Goal: Communication & Community: Answer question/provide support

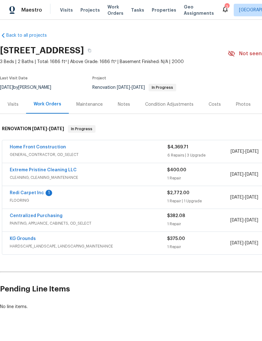
click at [22, 195] on link "Redi Carpet Inc" at bounding box center [27, 193] width 34 height 4
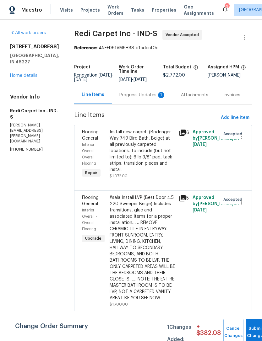
click at [150, 98] on div "Progress Updates 1" at bounding box center [142, 95] width 46 height 6
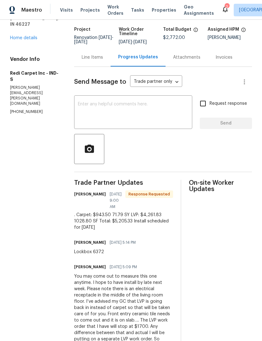
scroll to position [38, 0]
click at [162, 104] on textarea at bounding box center [133, 113] width 110 height 22
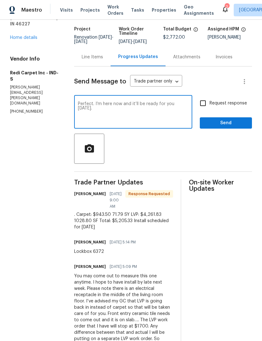
type textarea "Perfect. I’m here now and it’ll be ready for you [DATE]."
click at [228, 125] on span "Send" at bounding box center [226, 123] width 42 height 8
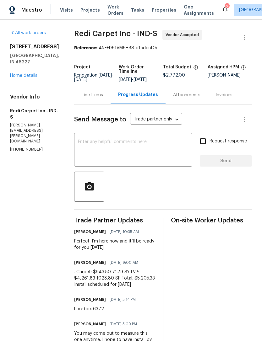
click at [94, 99] on div "Line Items" at bounding box center [92, 95] width 36 height 19
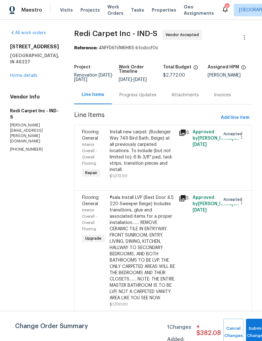
click at [126, 162] on div "Install new carpet. (Bodenger Way 749 Bird Bath, Beige) at all previously carpe…" at bounding box center [142, 151] width 65 height 44
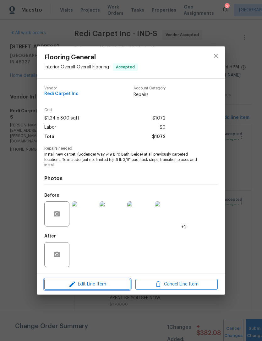
click at [73, 285] on icon "button" at bounding box center [72, 284] width 6 height 6
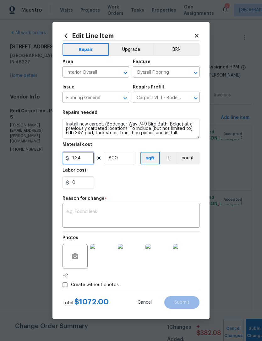
click at [84, 159] on input "1.34" at bounding box center [77, 158] width 31 height 13
click at [119, 159] on input "800" at bounding box center [119, 158] width 31 height 13
type input "943.5"
type input "1"
click at [70, 211] on textarea at bounding box center [130, 216] width 129 height 13
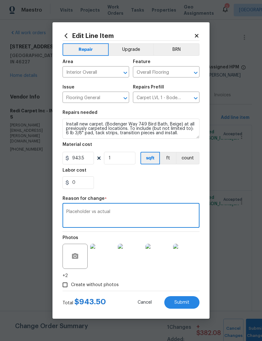
type textarea "Placeholder vs actual"
click at [186, 189] on div "0" at bounding box center [130, 182] width 137 height 13
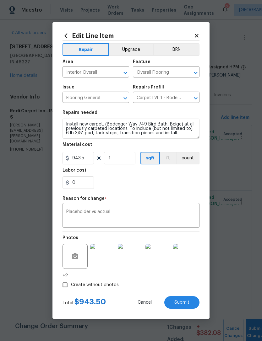
click at [193, 303] on button "Submit" at bounding box center [181, 302] width 35 height 13
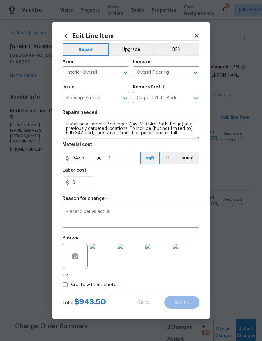
type input "800"
type input "1.34"
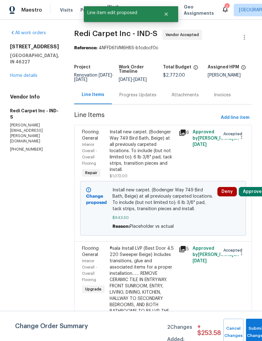
click at [141, 94] on div "Progress Updates" at bounding box center [137, 95] width 37 height 6
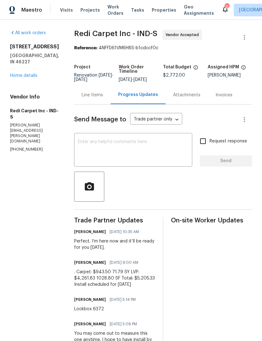
click at [97, 94] on div "Line Items" at bounding box center [92, 95] width 21 height 6
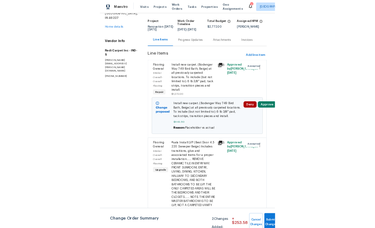
scroll to position [35, 3]
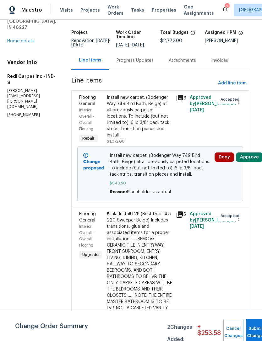
click at [123, 241] on div "#sala Install LVP (Best Door 4.5 220 Sweeper Beige) Includes transitions, glue …" at bounding box center [139, 264] width 65 height 107
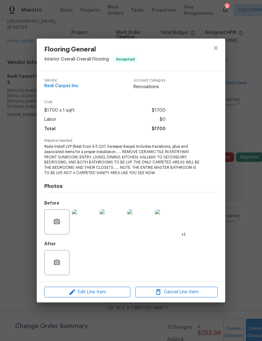
scroll to position [35, 0]
click at [215, 47] on icon "close" at bounding box center [215, 48] width 4 height 4
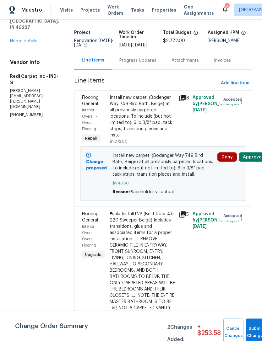
scroll to position [0, 0]
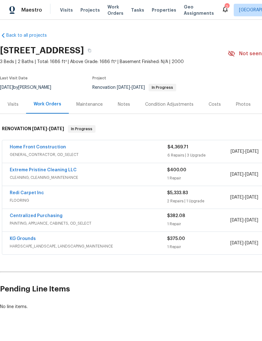
click at [21, 195] on link "Redi Carpet Inc" at bounding box center [27, 193] width 34 height 4
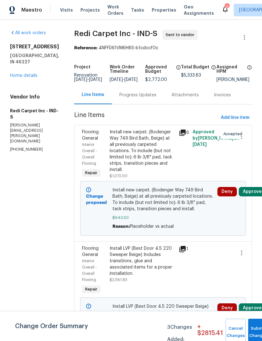
click at [134, 103] on div "Progress Updates" at bounding box center [138, 95] width 52 height 19
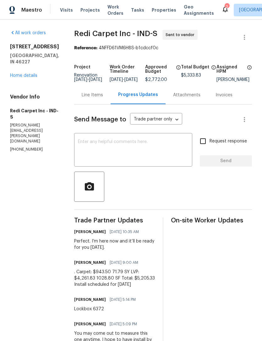
click at [35, 75] on div "All work orders [STREET_ADDRESS] Home details Vendor Info Redi Carpet Inc - IND…" at bounding box center [34, 91] width 49 height 122
click at [33, 65] on div "[STREET_ADDRESS] Home details" at bounding box center [34, 61] width 49 height 35
click at [28, 64] on div "[STREET_ADDRESS] Home details" at bounding box center [34, 61] width 49 height 35
click at [29, 73] on link "Home details" at bounding box center [23, 75] width 27 height 4
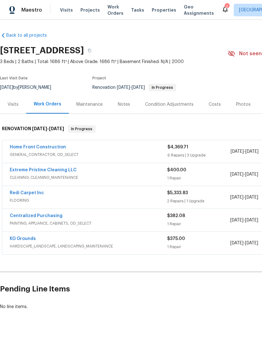
click at [34, 195] on link "Redi Carpet Inc" at bounding box center [27, 193] width 34 height 4
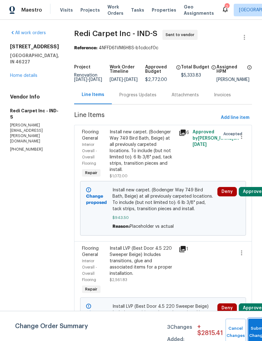
click at [254, 326] on button "Submit Changes" at bounding box center [258, 332] width 20 height 27
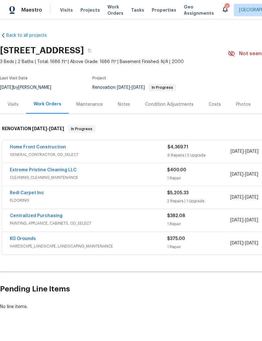
click at [16, 147] on link "Home Front Construction" at bounding box center [38, 147] width 56 height 4
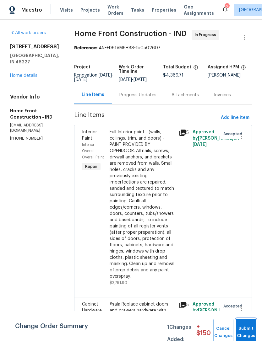
click at [249, 328] on button "Submit Changes" at bounding box center [246, 332] width 20 height 27
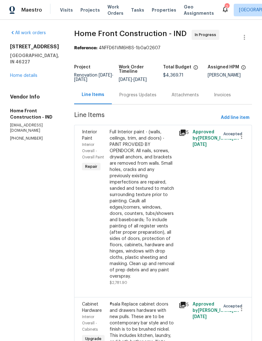
click at [17, 73] on link "Home details" at bounding box center [23, 75] width 27 height 4
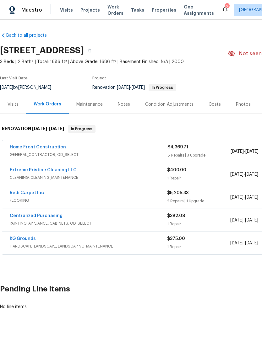
click at [19, 169] on link "Extreme Pristine Cleaning LLC" at bounding box center [43, 170] width 67 height 4
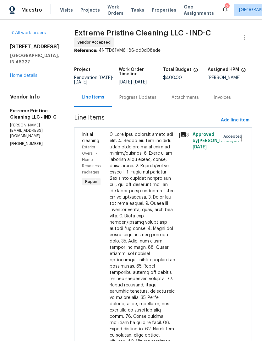
click at [140, 105] on div "Progress Updates" at bounding box center [138, 97] width 52 height 19
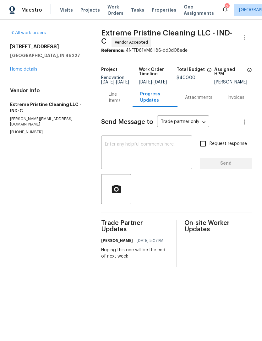
click at [111, 150] on textarea at bounding box center [146, 153] width 83 height 22
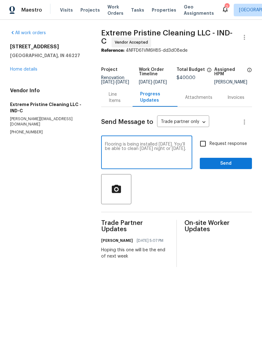
type textarea "Flooring is being installed Friday. You’ll be able to clean Friday night or Sat…"
click at [237, 167] on span "Send" at bounding box center [226, 164] width 42 height 8
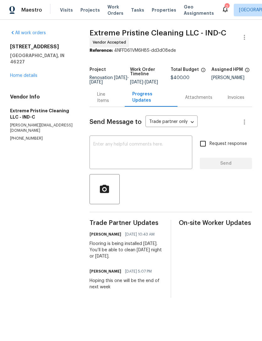
click at [25, 73] on link "Home details" at bounding box center [23, 75] width 27 height 4
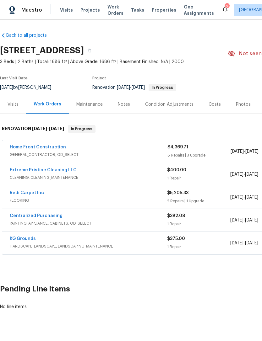
click at [20, 240] on link "KG Grounds" at bounding box center [23, 239] width 26 height 4
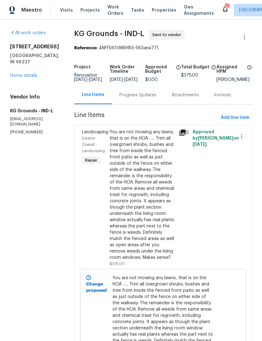
click at [19, 73] on link "Home details" at bounding box center [23, 75] width 27 height 4
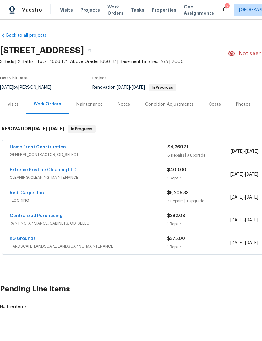
click at [16, 240] on link "KG Grounds" at bounding box center [23, 239] width 26 height 4
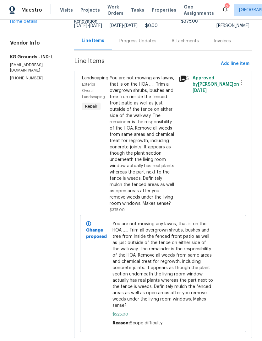
scroll to position [54, 0]
click at [189, 193] on div "5" at bounding box center [184, 144] width 14 height 142
click at [157, 194] on div "You are not mowing any lawns, that is on the HOA ….. Trim all overgrown shrubs,…" at bounding box center [142, 141] width 65 height 132
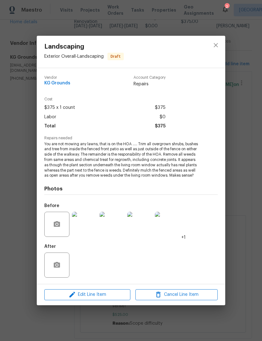
click at [207, 272] on div "After" at bounding box center [130, 261] width 173 height 41
click at [243, 265] on div "Landscaping Exterior Overall - Landscaping Draft Vendor KG Grounds Account Cate…" at bounding box center [131, 170] width 262 height 341
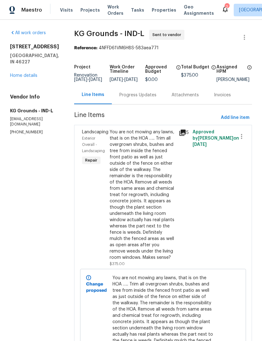
scroll to position [0, 0]
click at [21, 73] on link "Home details" at bounding box center [23, 75] width 27 height 4
